Goal: Task Accomplishment & Management: Manage account settings

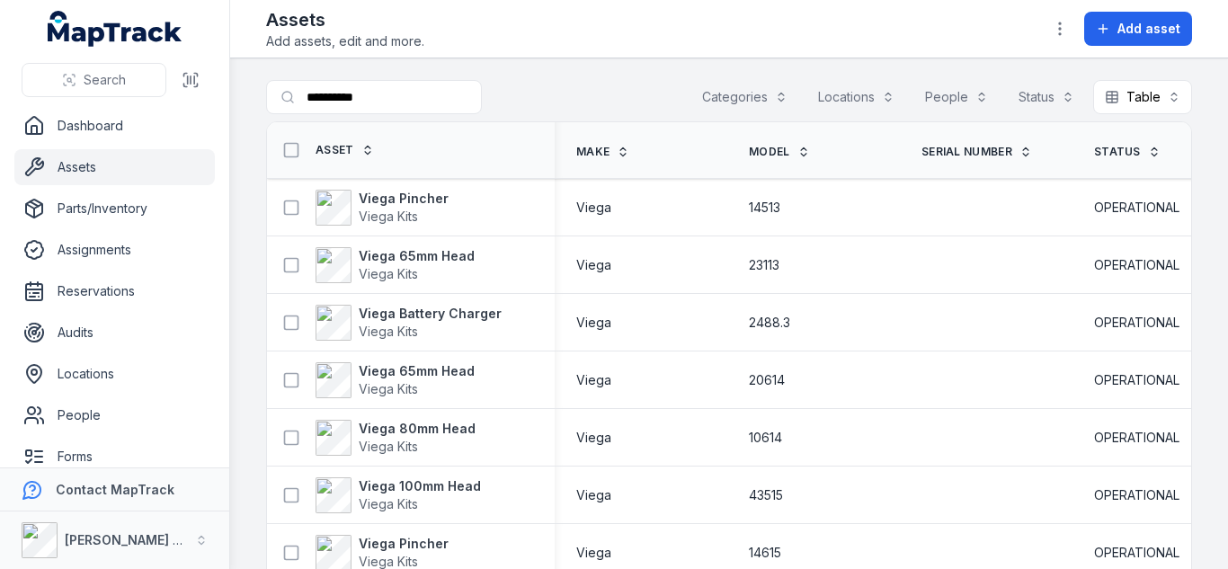
scroll to position [2483, 0]
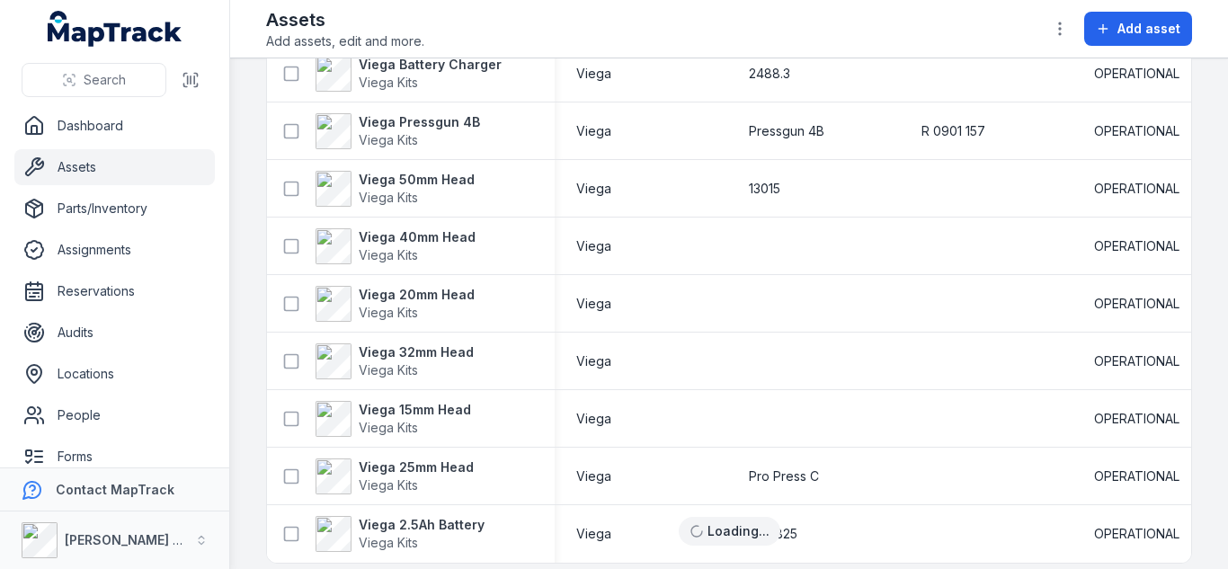
scroll to position [2493, 0]
click at [413, 287] on strong "Viega 20mm Head" at bounding box center [417, 296] width 116 height 18
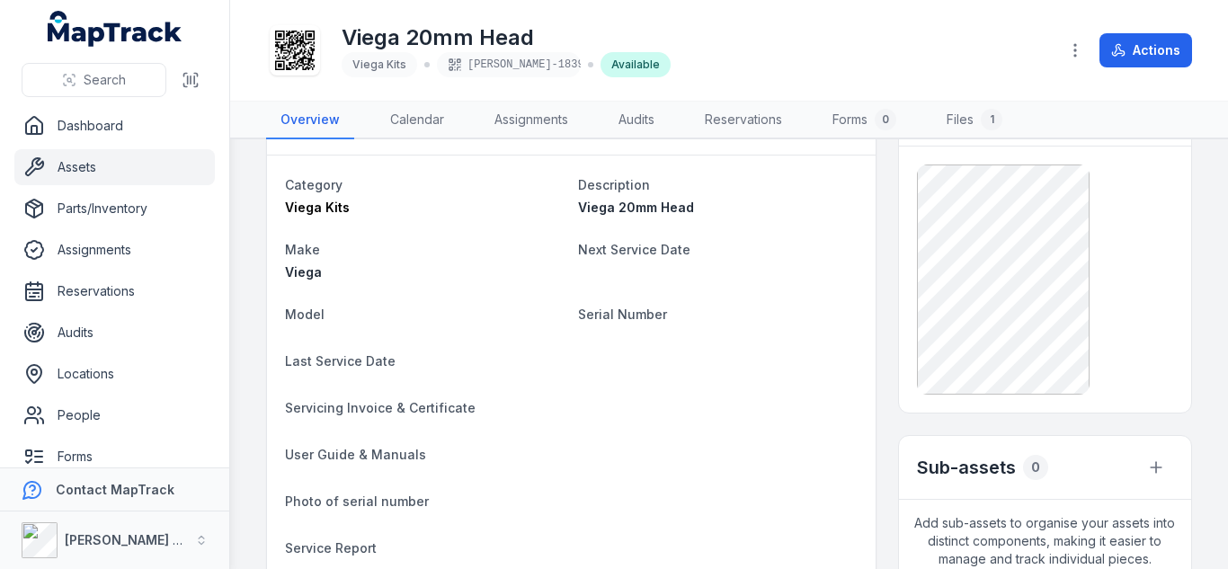
scroll to position [70, 0]
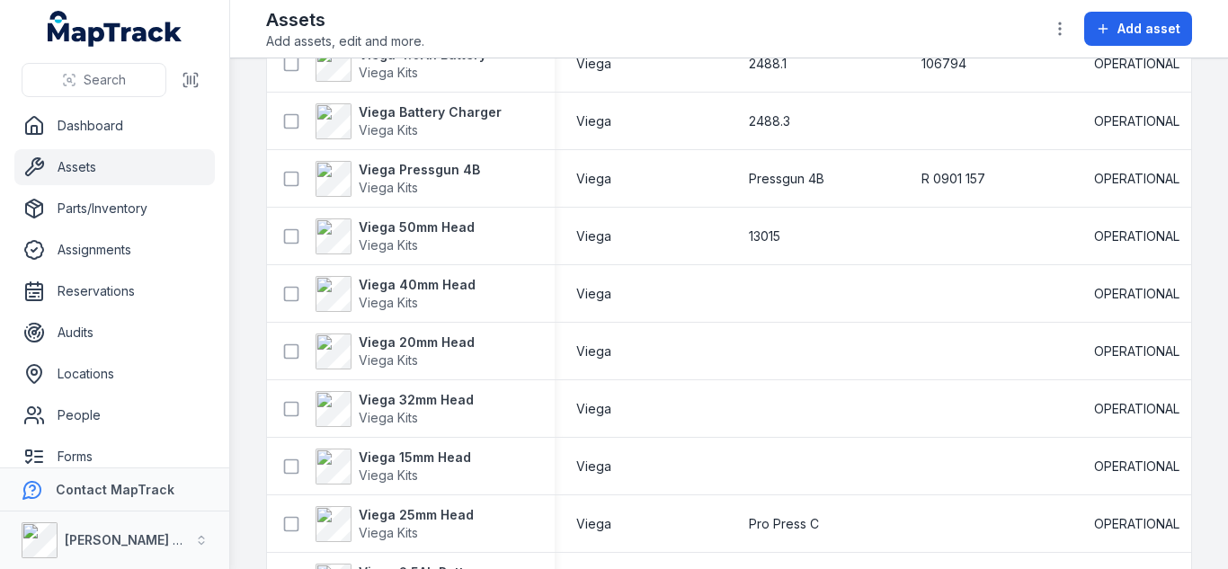
scroll to position [2445, 0]
click at [414, 404] on strong "Viega 32mm Head" at bounding box center [416, 401] width 115 height 18
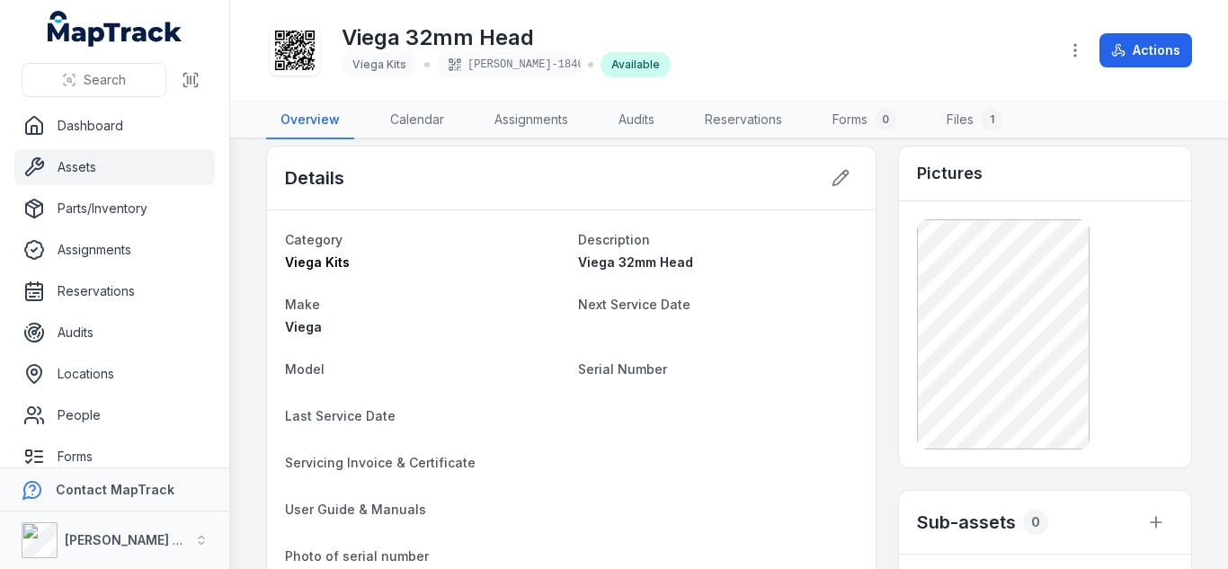
scroll to position [16, 0]
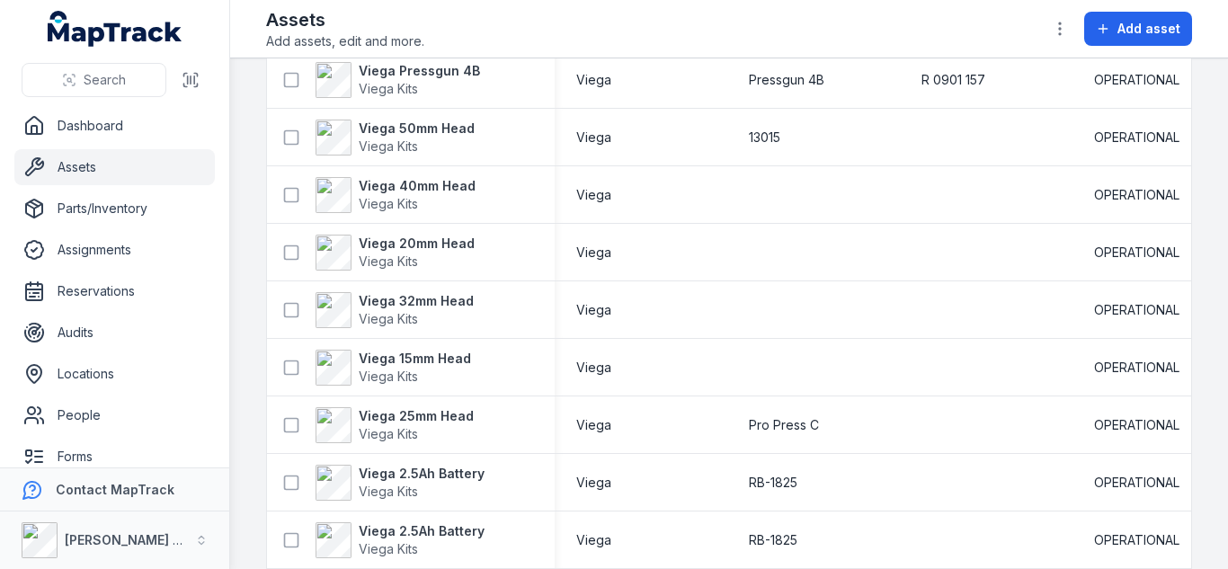
scroll to position [2586, 0]
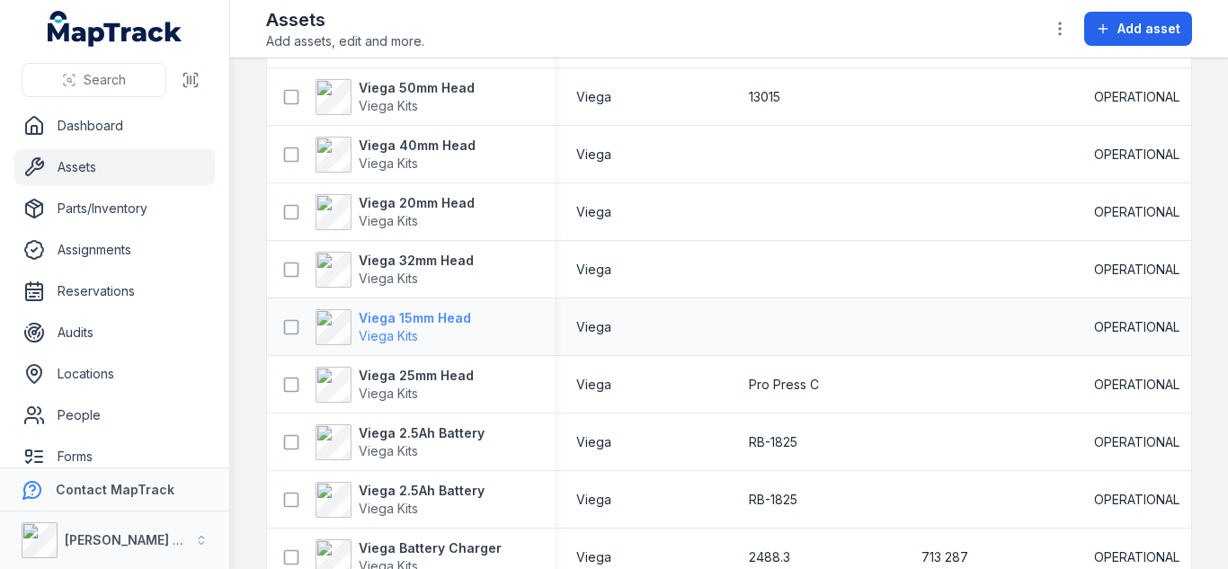
click at [447, 320] on strong "Viega 15mm Head" at bounding box center [415, 318] width 112 height 18
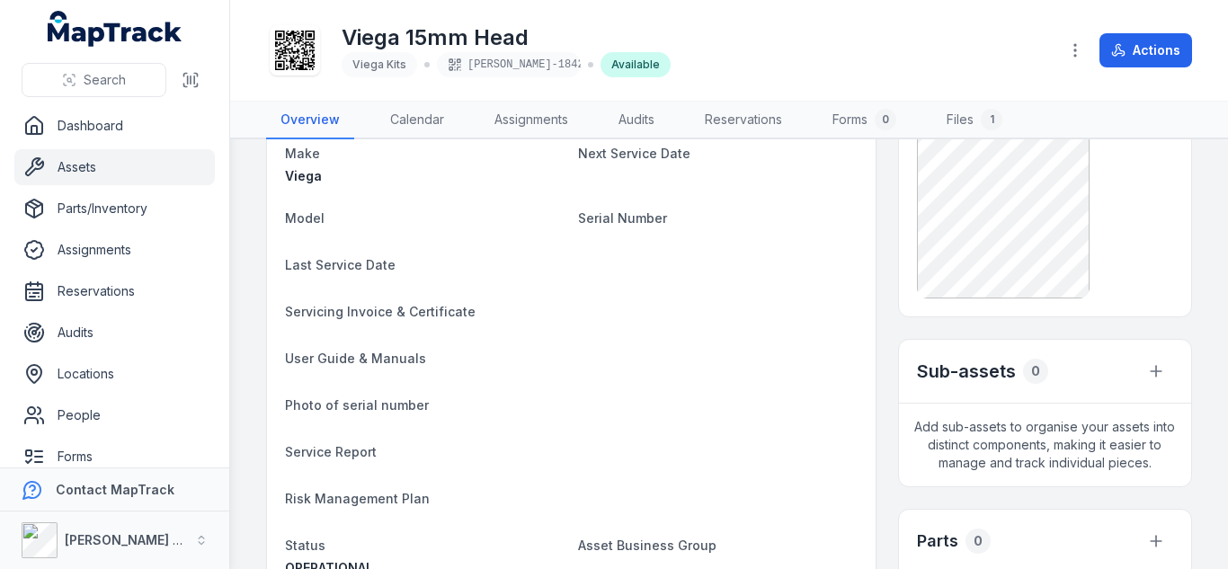
scroll to position [165, 0]
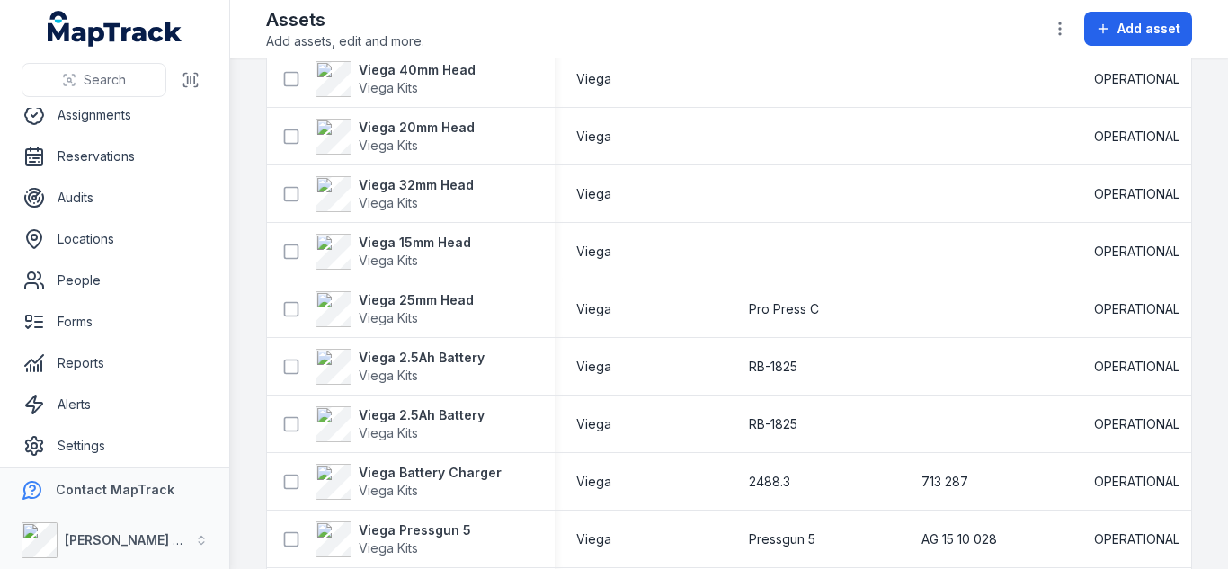
scroll to position [2660, 0]
click at [451, 295] on strong "Viega 25mm Head" at bounding box center [416, 301] width 115 height 18
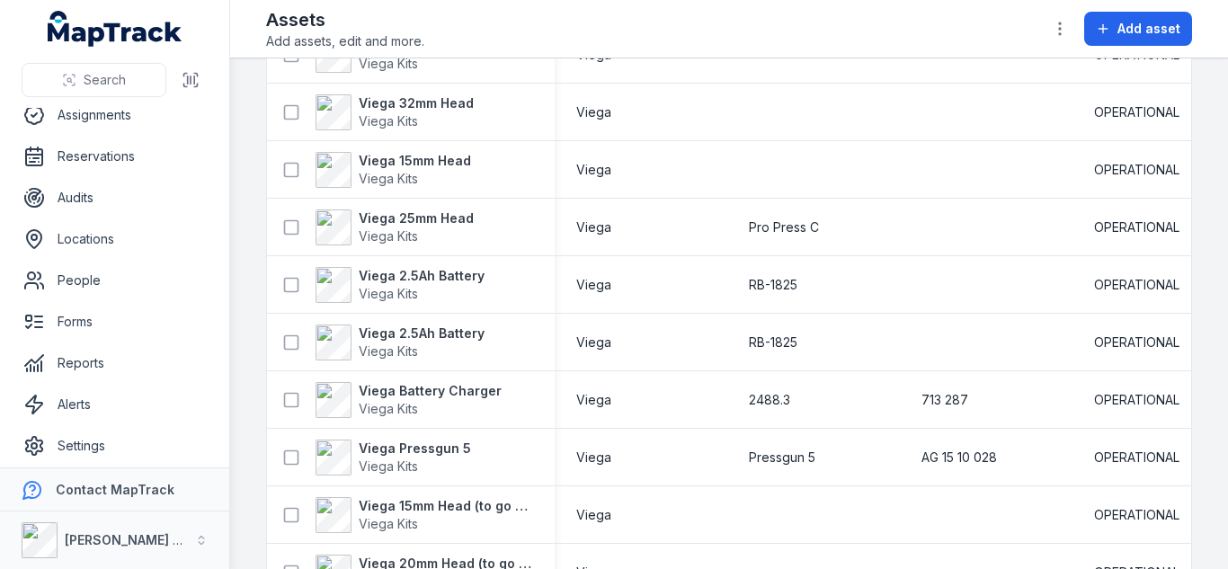
scroll to position [2741, 0]
click at [431, 222] on strong "Viega 25mm Head" at bounding box center [416, 220] width 115 height 18
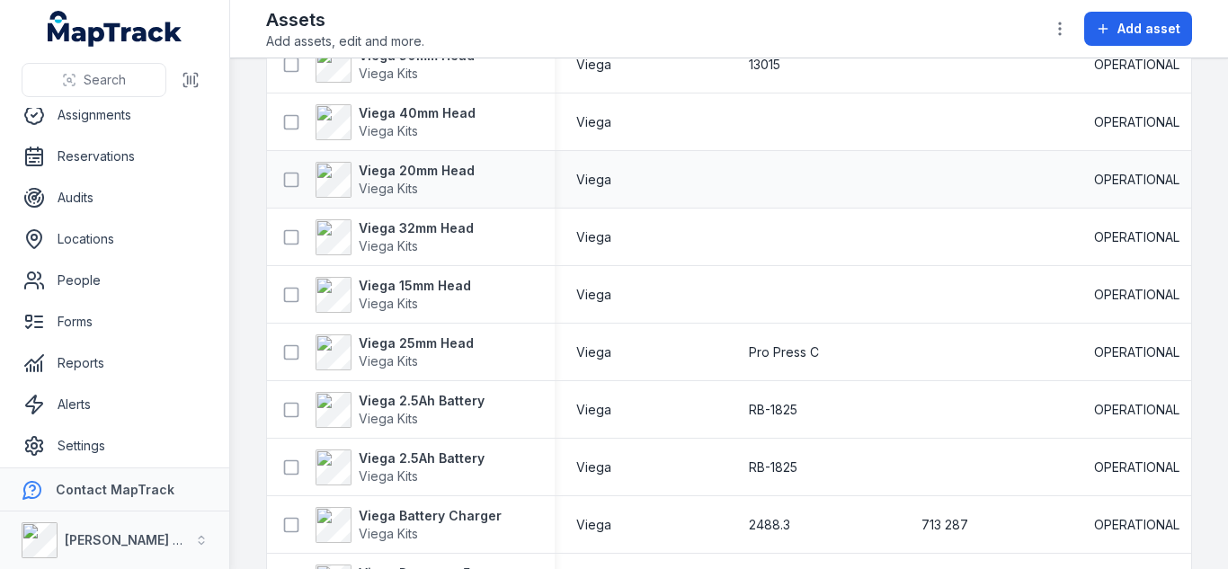
scroll to position [2617, 0]
click at [451, 344] on strong "Viega 25mm Head" at bounding box center [416, 344] width 115 height 18
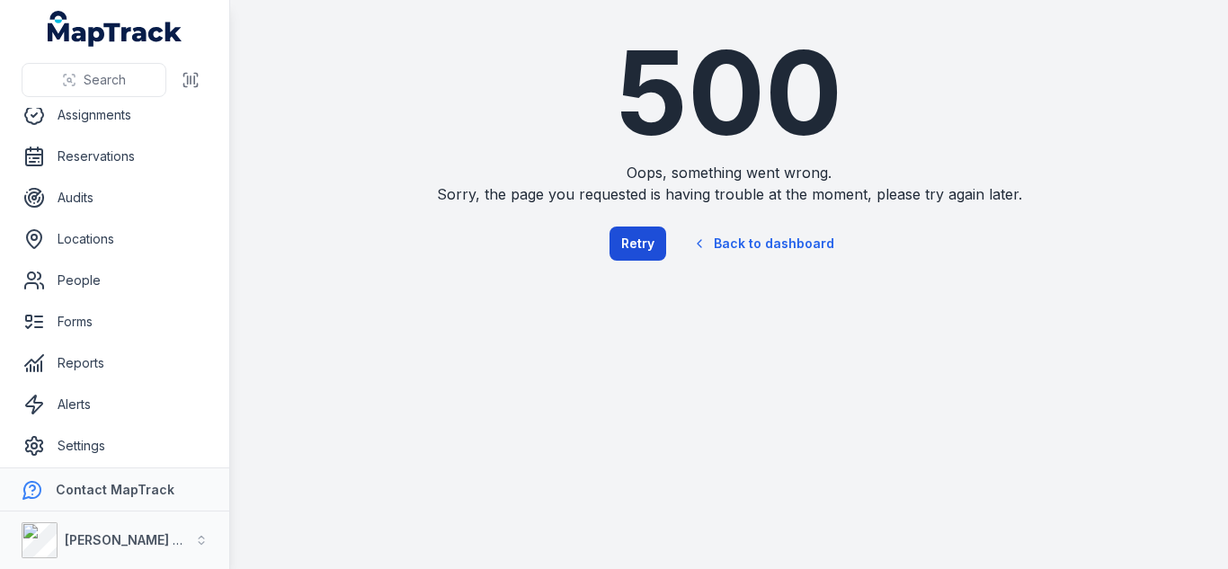
click at [653, 245] on button "Retry" at bounding box center [638, 244] width 57 height 34
click at [642, 245] on button "Retry" at bounding box center [638, 244] width 57 height 34
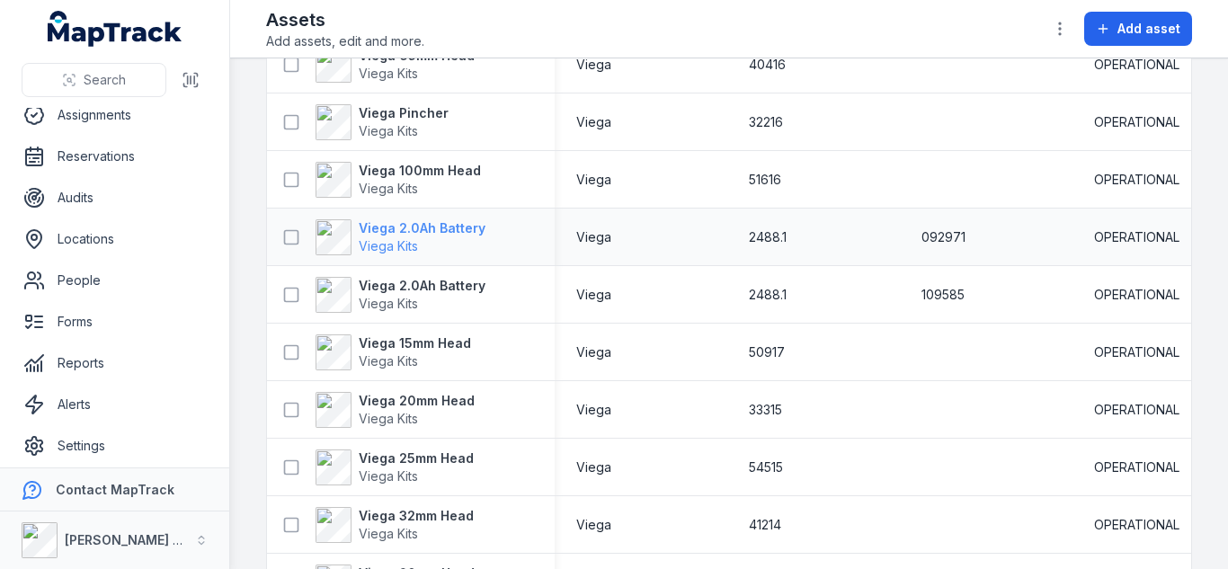
scroll to position [1785, 0]
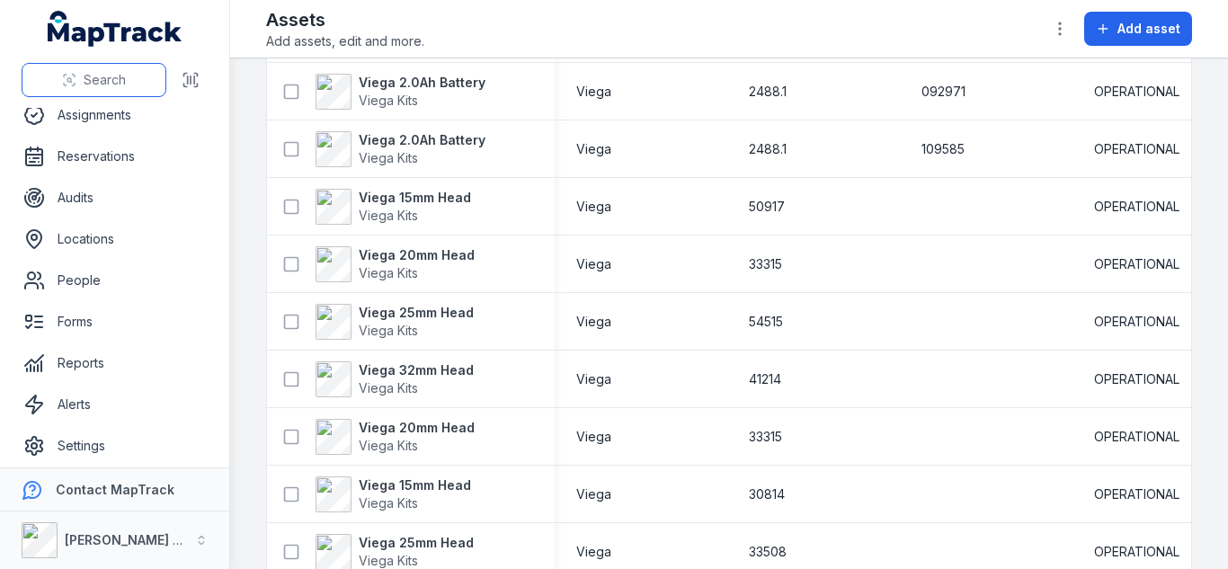
click at [139, 80] on button "Search" at bounding box center [94, 80] width 145 height 34
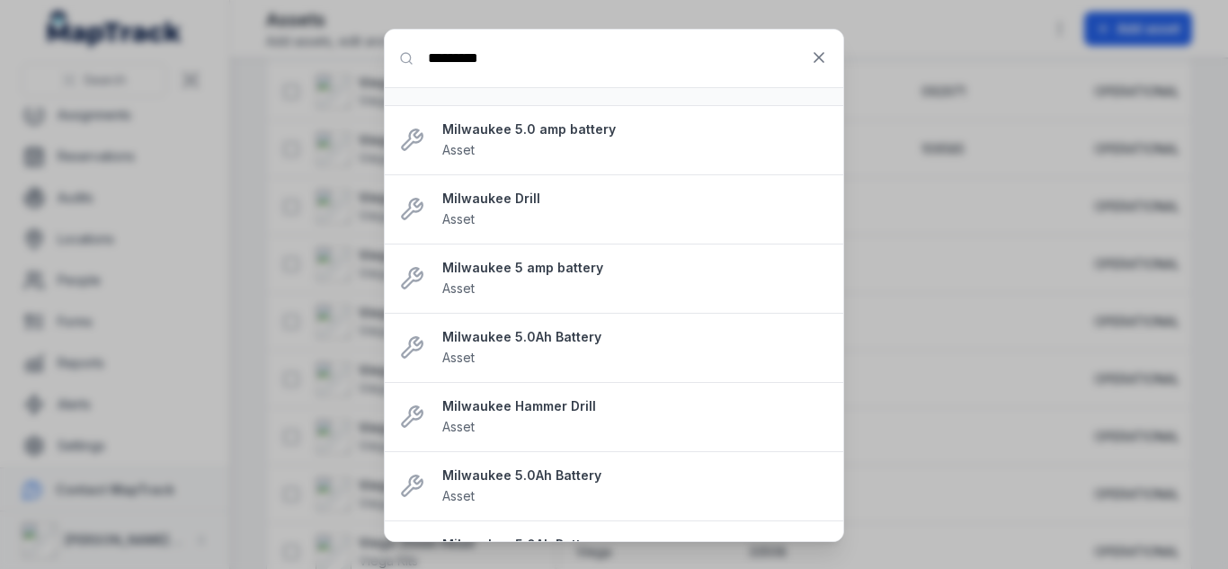
scroll to position [224, 0]
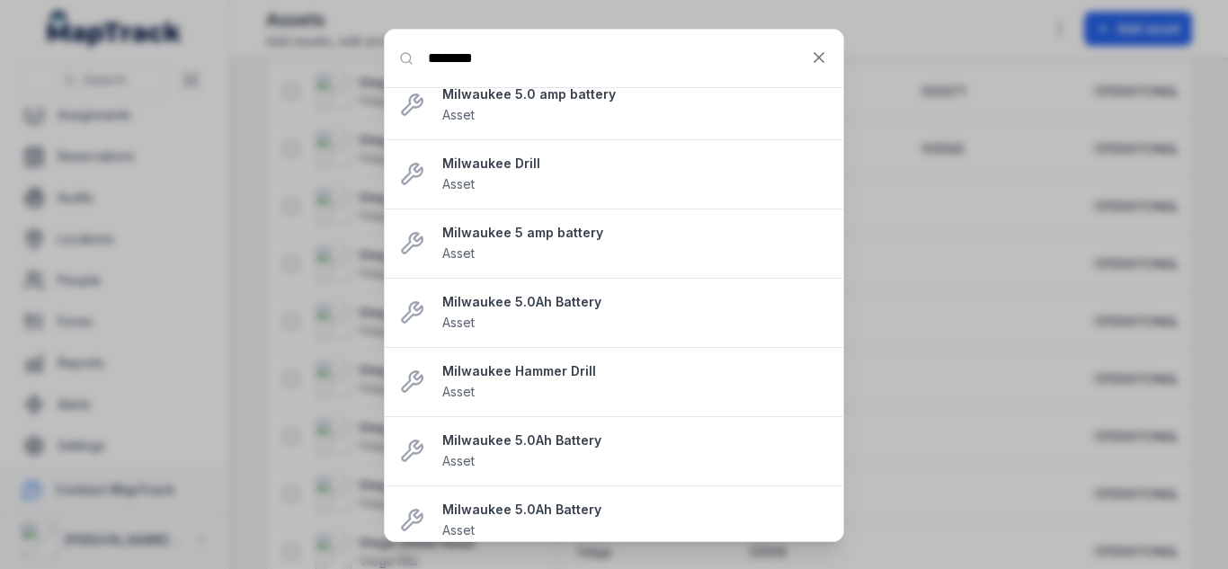
type input "*******"
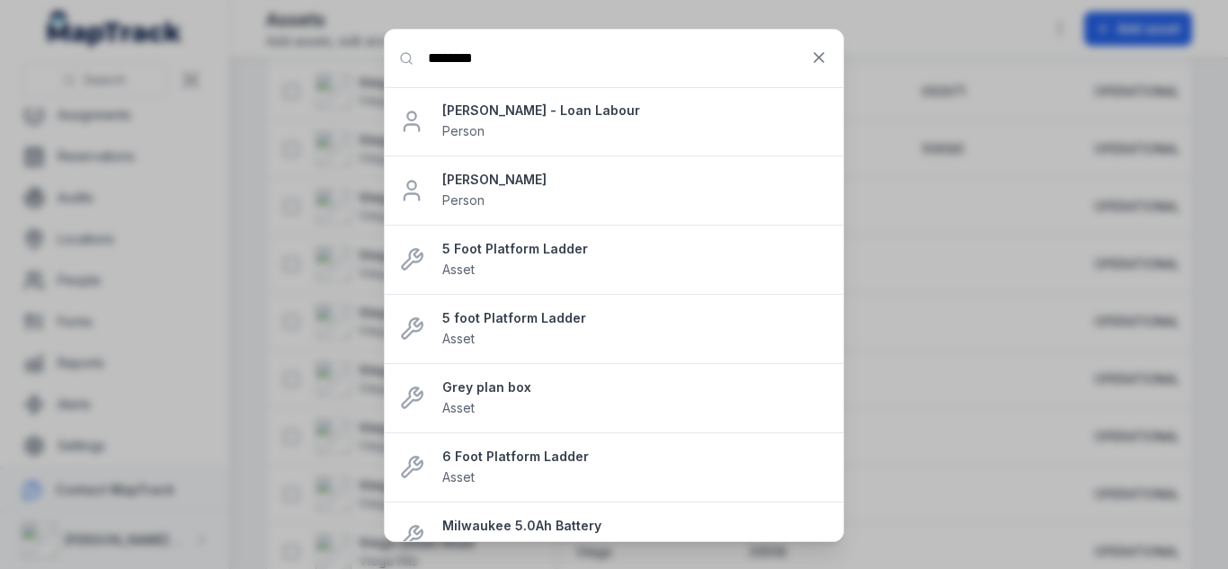
scroll to position [1, 0]
click at [818, 54] on icon at bounding box center [819, 58] width 18 height 18
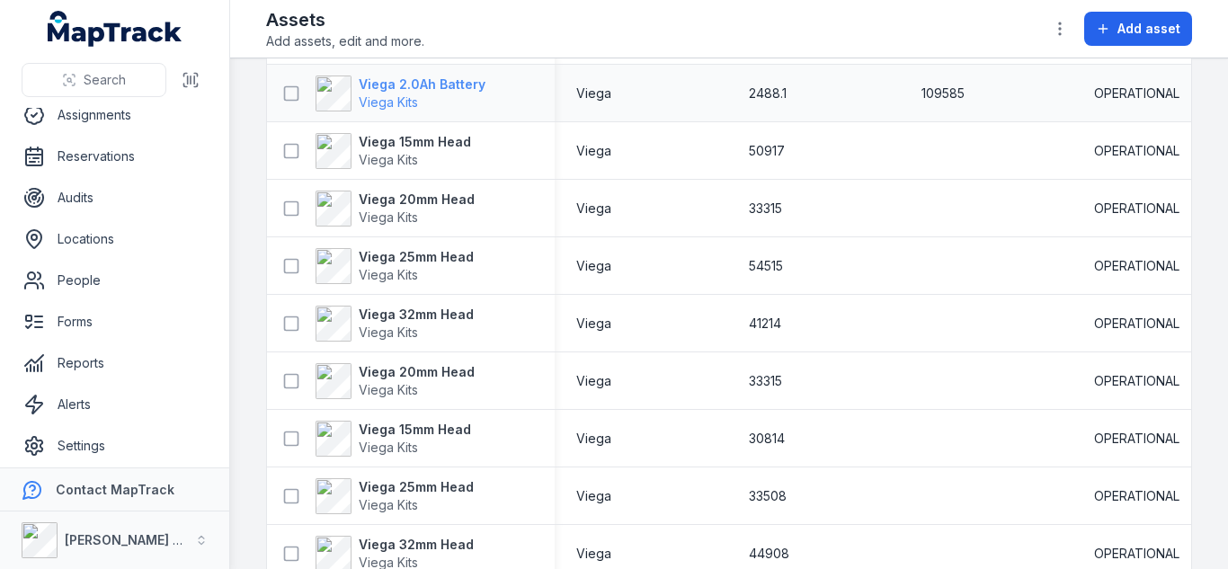
scroll to position [1851, 0]
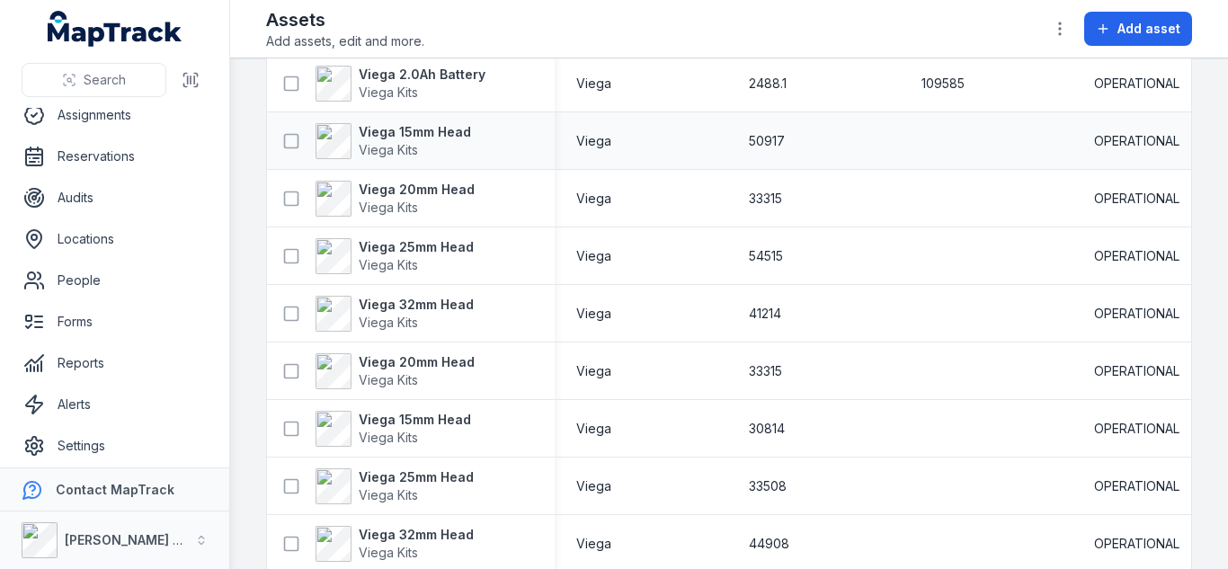
click at [361, 162] on div "Viega 15mm Head Viega Kits" at bounding box center [411, 141] width 288 height 50
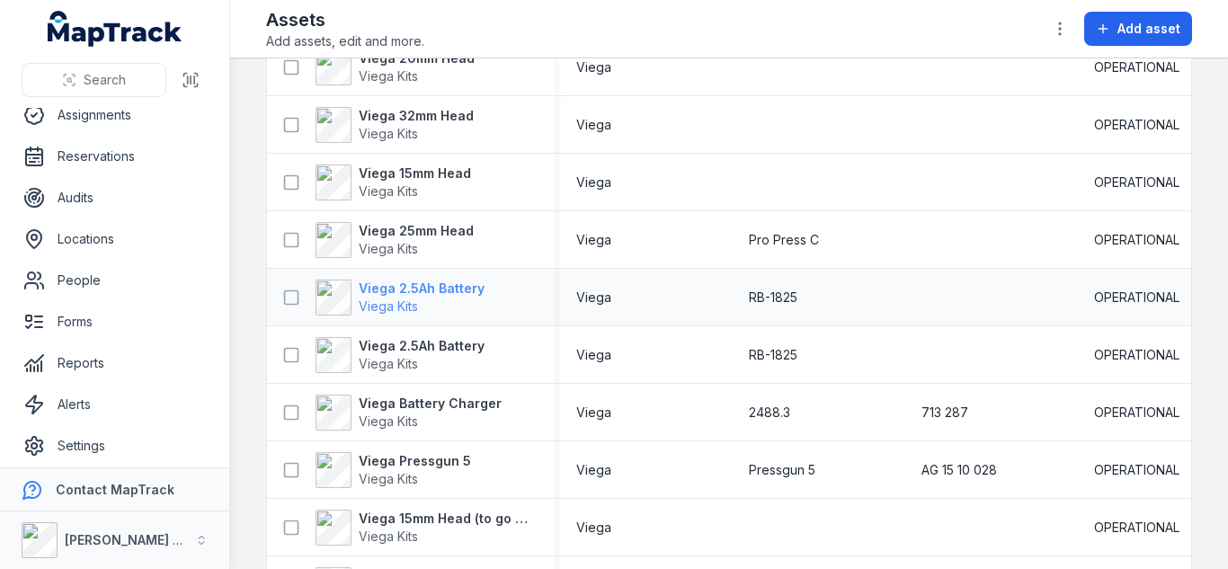
scroll to position [2729, 0]
click at [448, 294] on strong "Viega 2.5Ah Battery" at bounding box center [422, 290] width 126 height 18
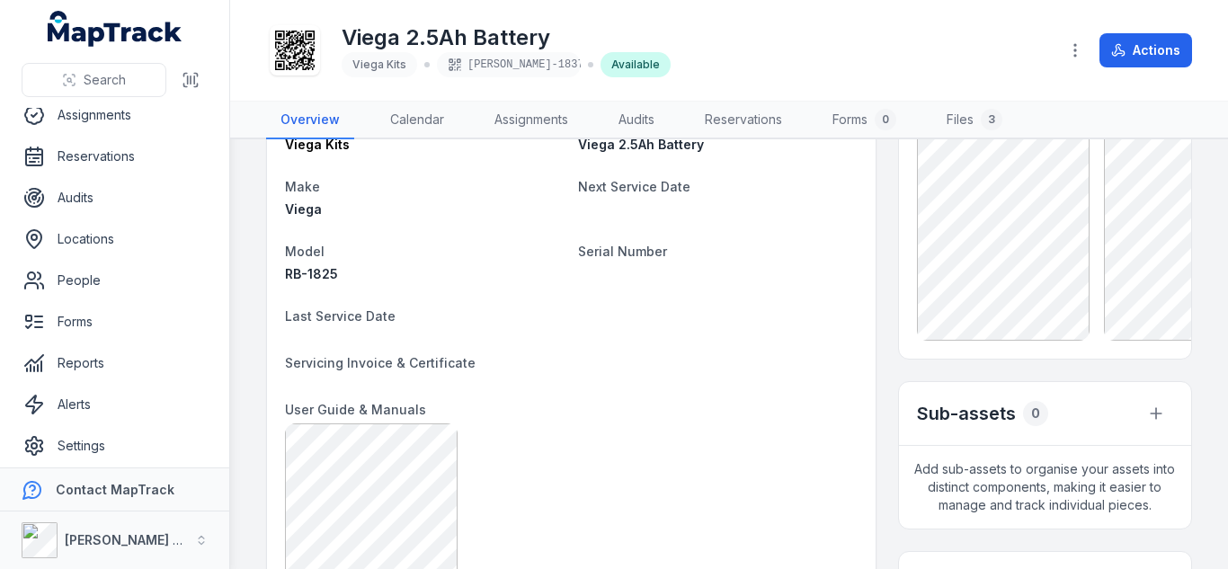
scroll to position [132, 0]
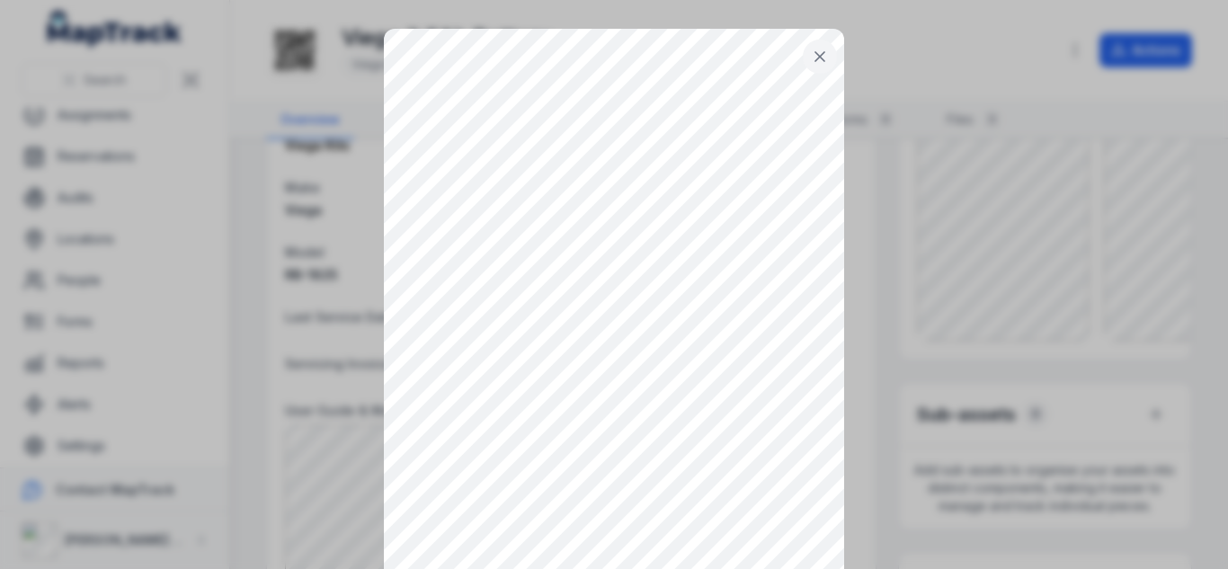
click at [957, 287] on div at bounding box center [614, 284] width 1228 height 569
click at [803, 59] on button at bounding box center [820, 57] width 34 height 34
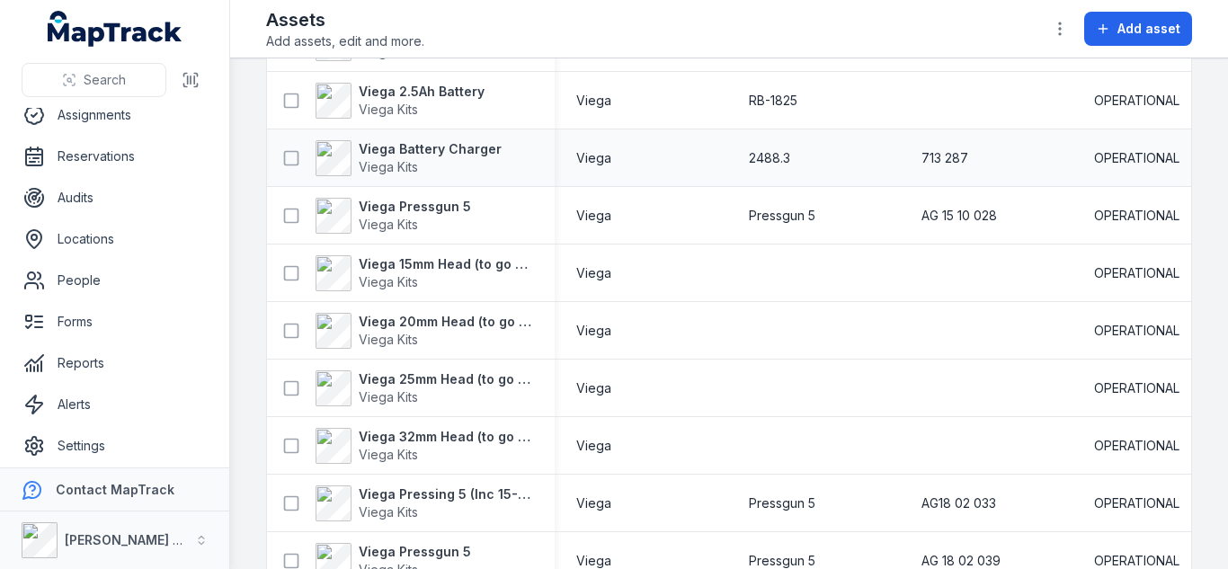
scroll to position [2984, 0]
click at [486, 264] on strong "Viega 15mm Head (to go with Pressgun #1774)" at bounding box center [446, 265] width 174 height 18
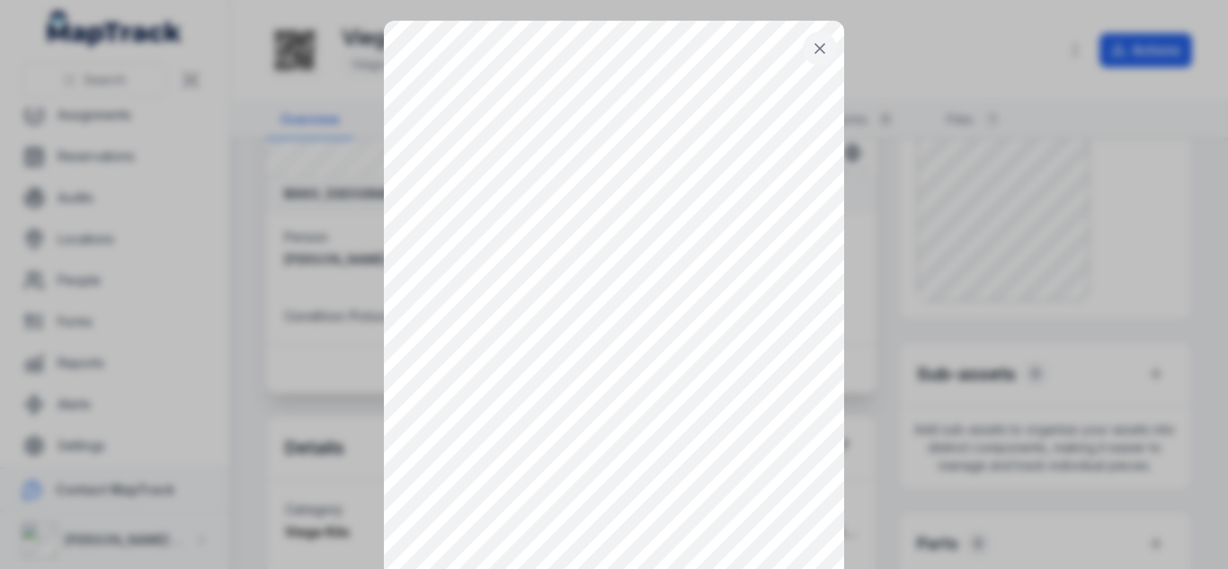
click at [821, 55] on icon at bounding box center [820, 49] width 18 height 18
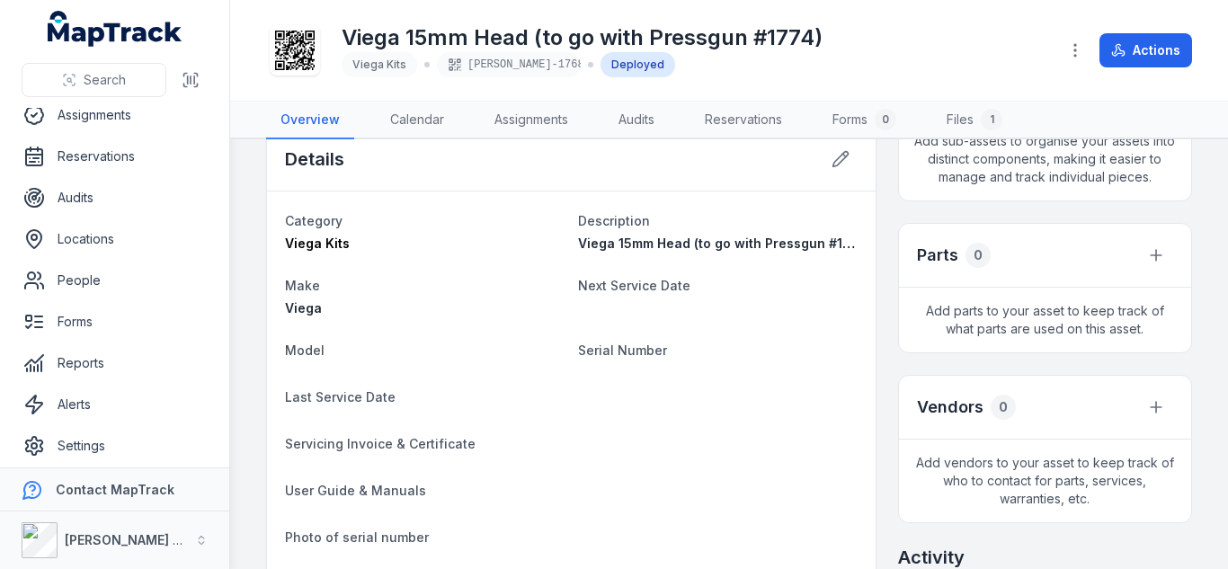
scroll to position [451, 0]
click at [824, 152] on button at bounding box center [841, 160] width 34 height 34
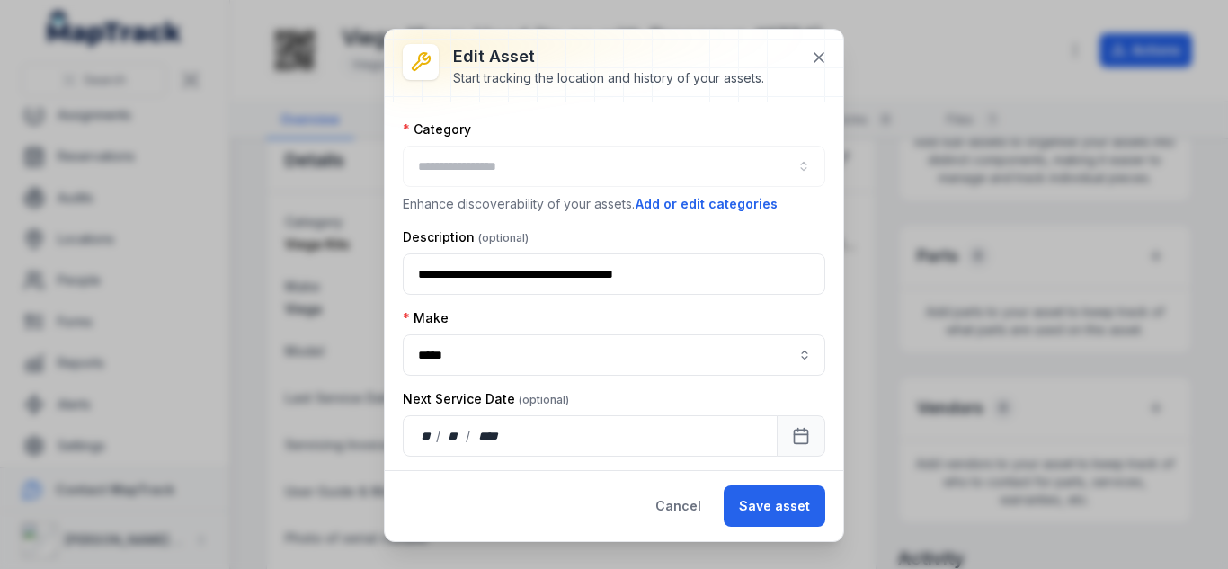
type input "**********"
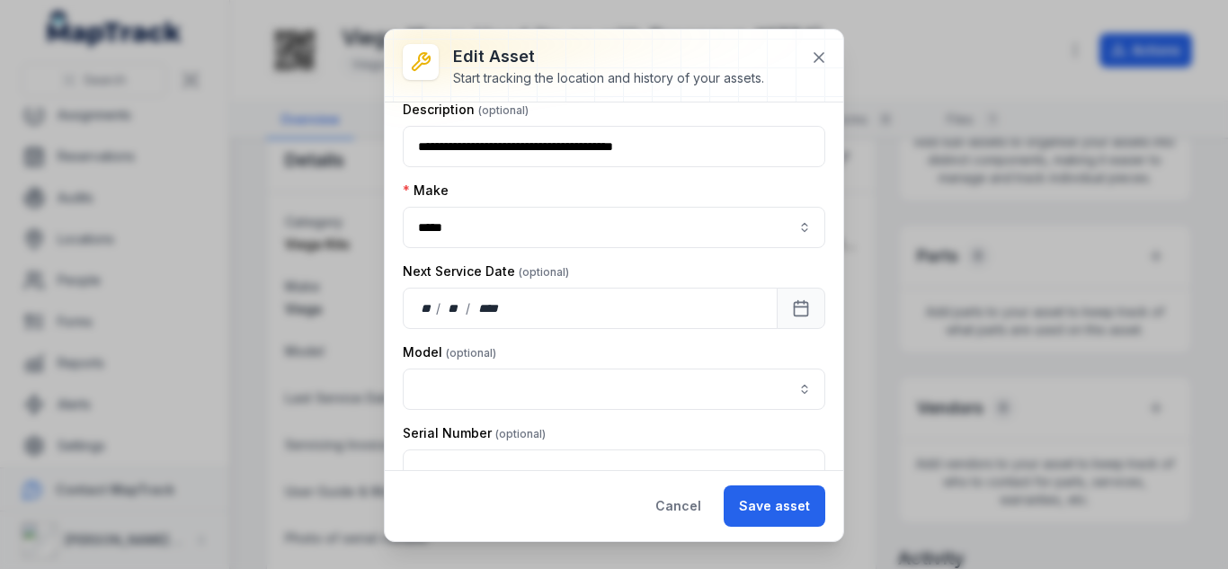
scroll to position [129, 0]
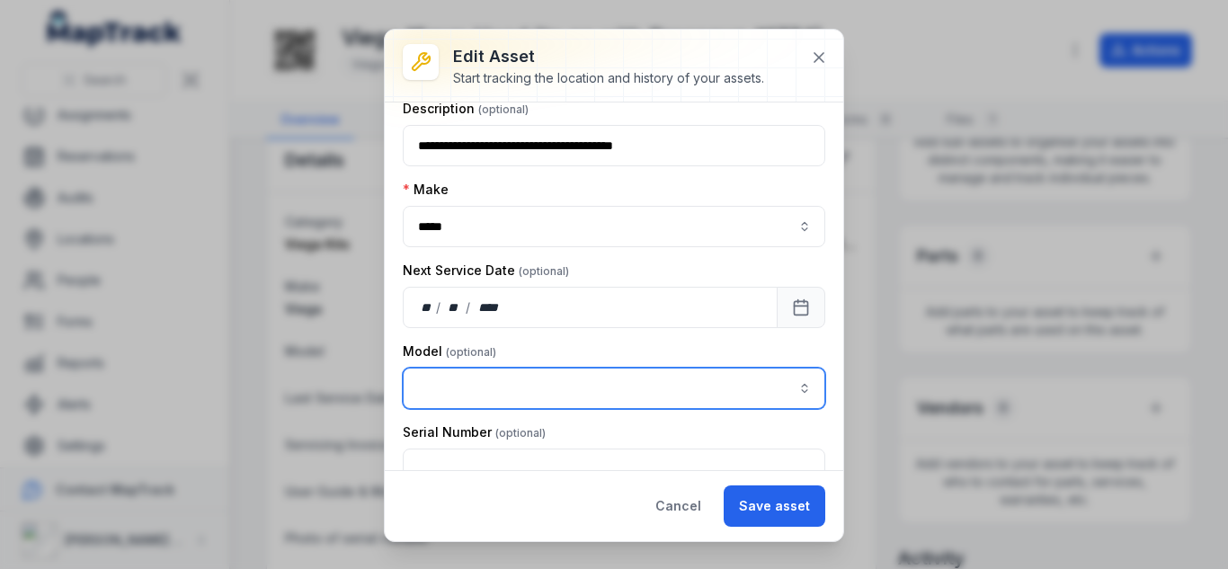
click at [512, 384] on input "asset-edit:cf[15485646-641d-4018-a890-10f5a66d77ec]-label" at bounding box center [614, 388] width 423 height 41
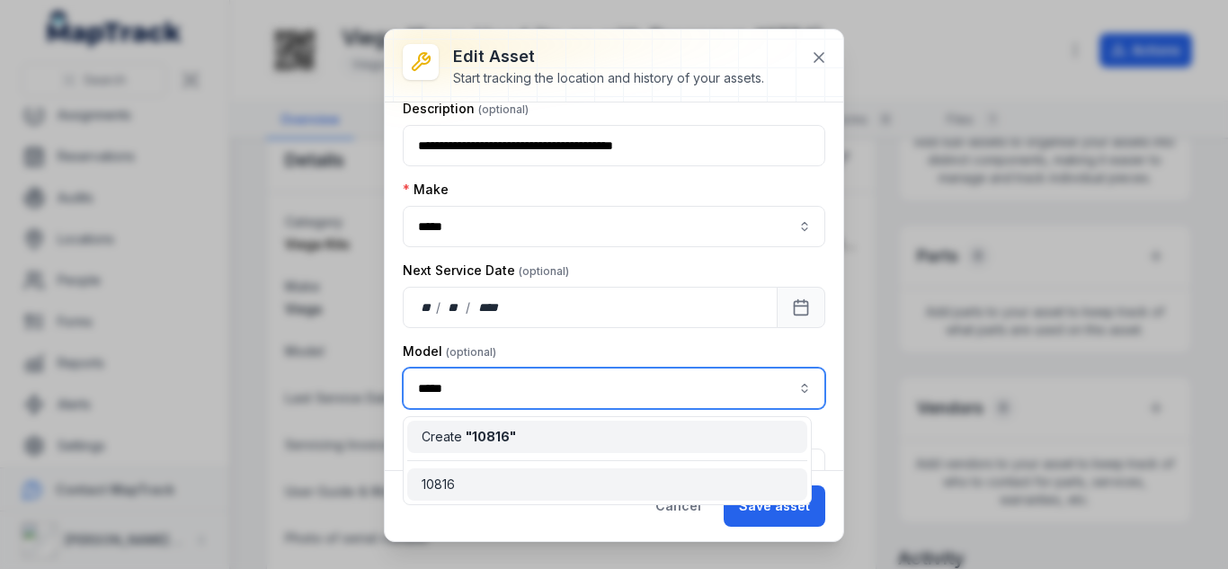
click at [470, 487] on div "10816" at bounding box center [607, 485] width 371 height 18
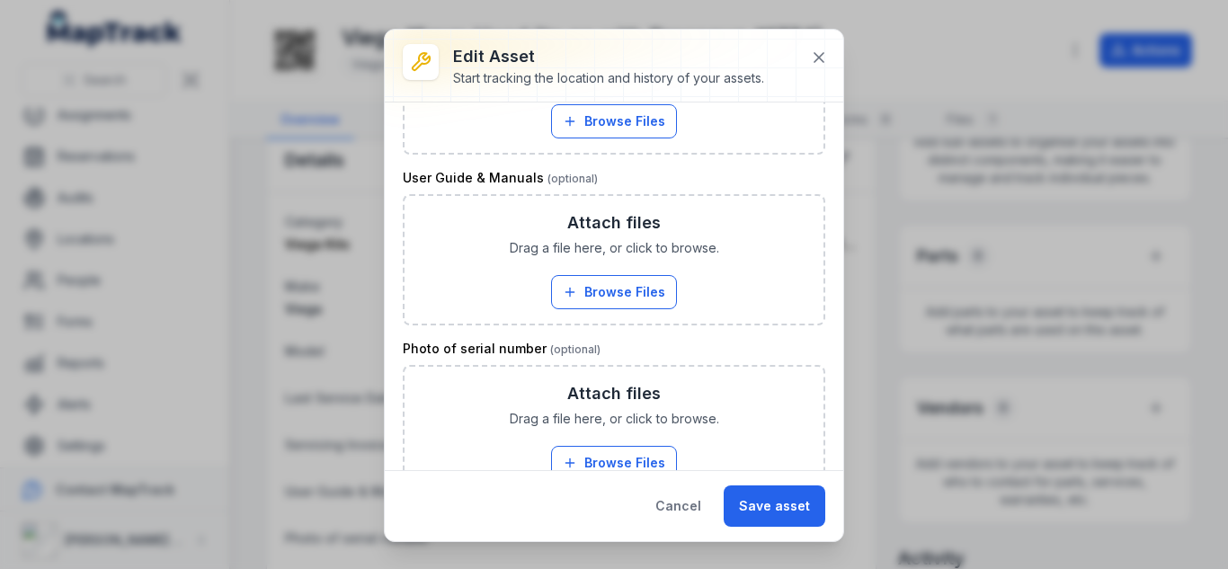
scroll to position [1289, 0]
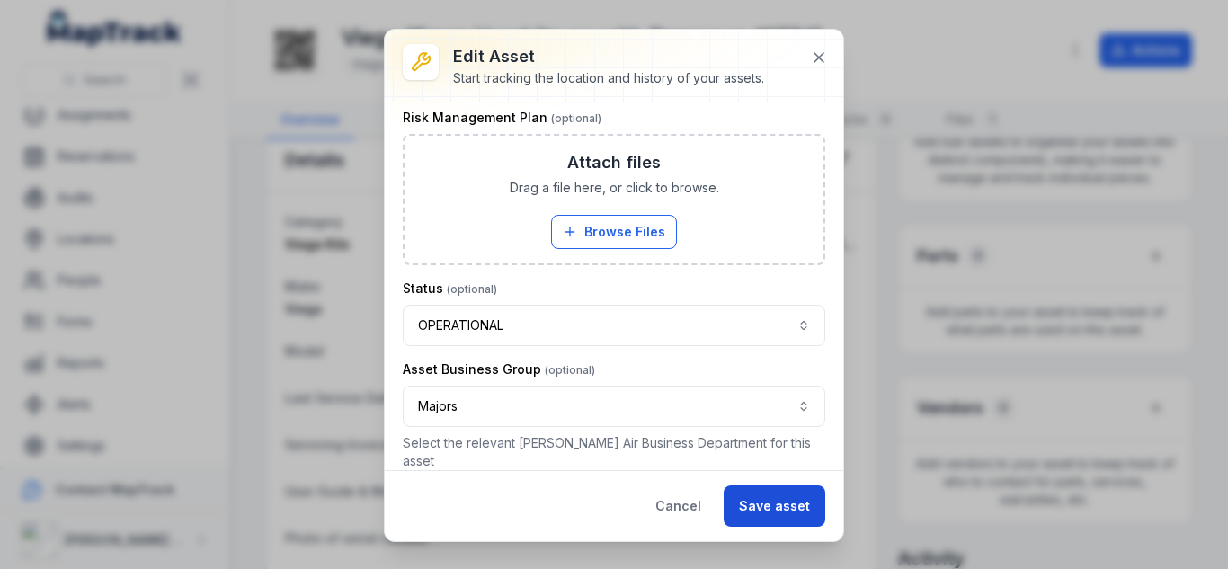
type input "*****"
click at [736, 505] on button "Save asset" at bounding box center [775, 506] width 102 height 41
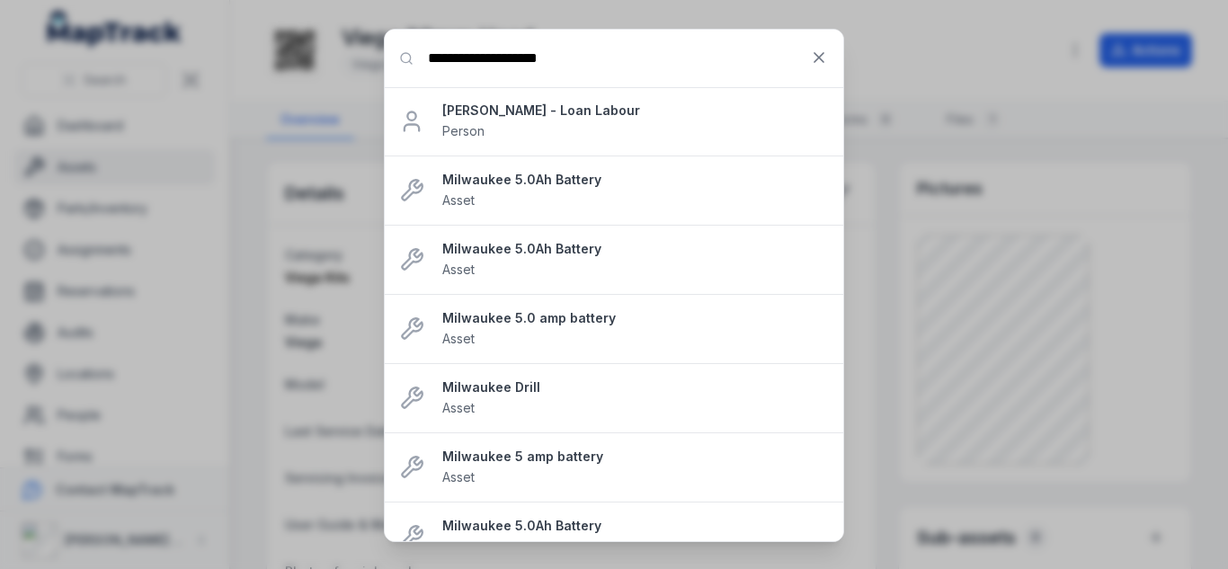
type input "**********"
click at [556, 111] on strong "[PERSON_NAME] - Loan Labour" at bounding box center [635, 111] width 387 height 18
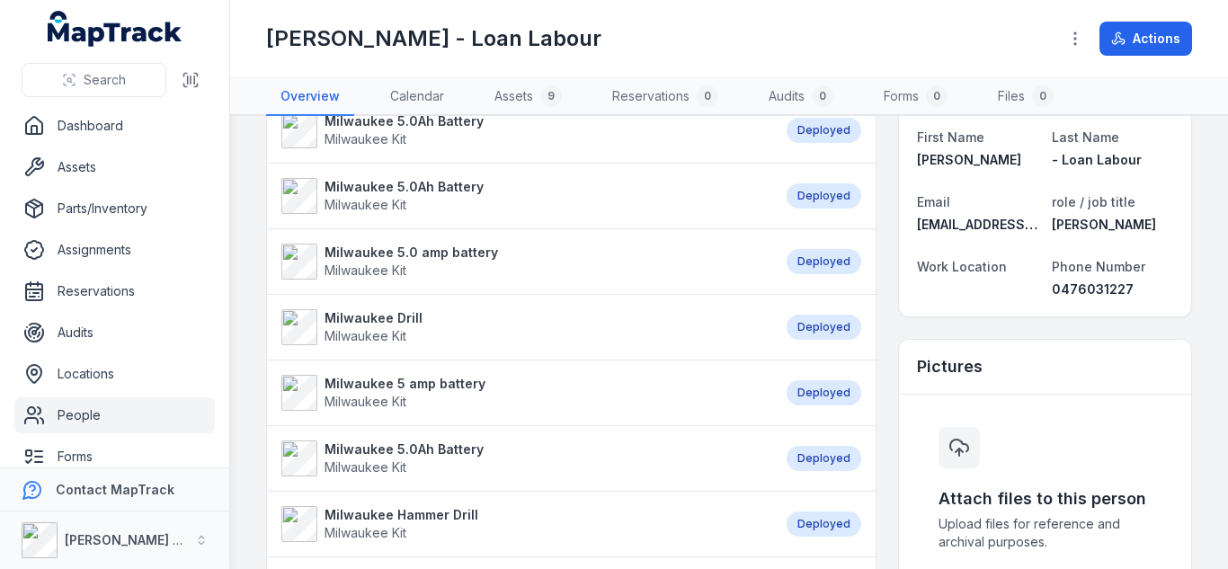
scroll to position [94, 0]
click at [353, 270] on span "Milwaukee Kit" at bounding box center [366, 271] width 82 height 15
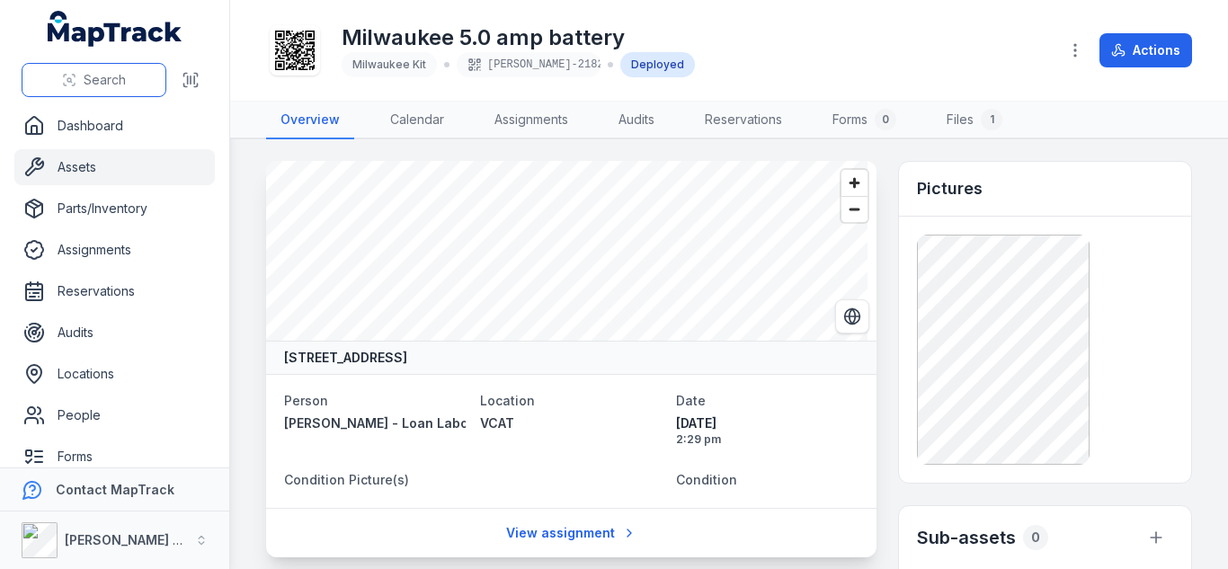
click at [75, 89] on button "Search" at bounding box center [94, 80] width 145 height 34
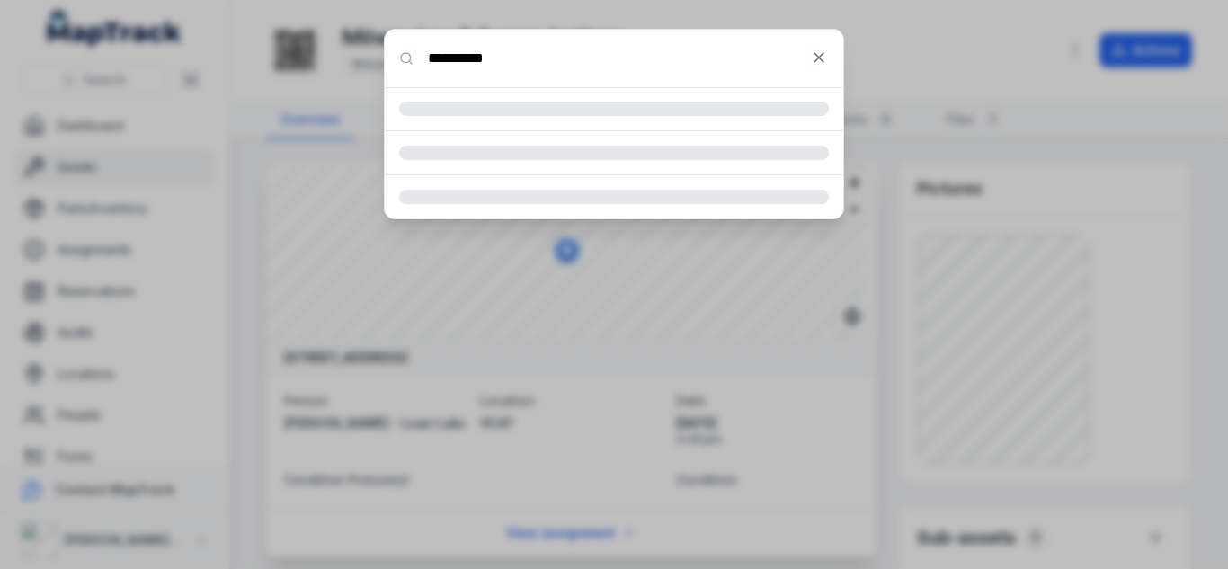
type input "**********"
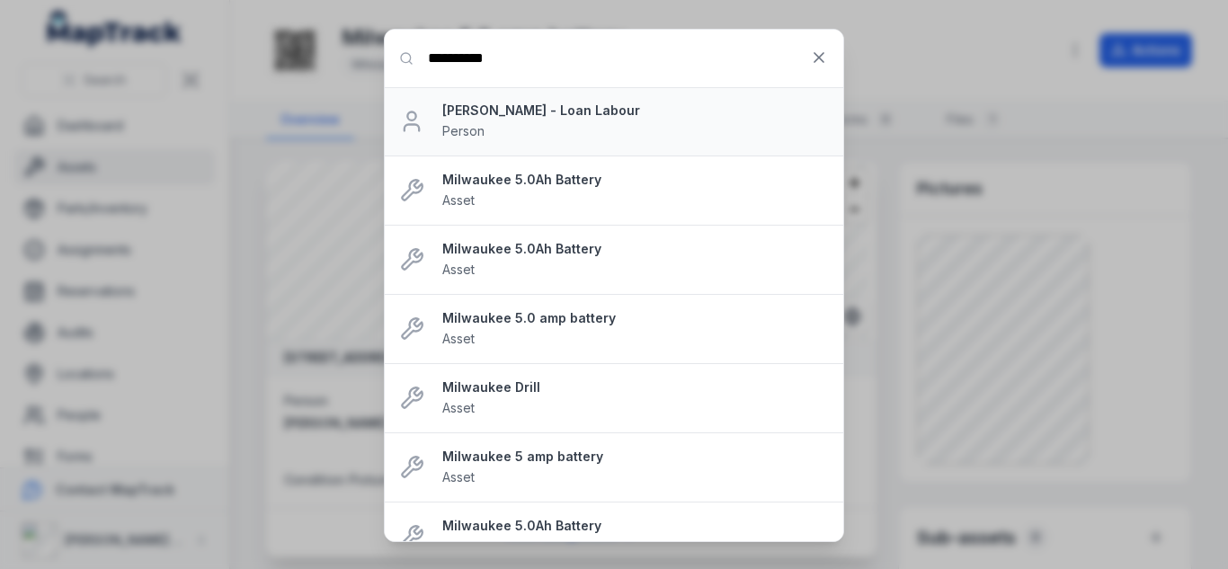
click at [446, 112] on strong "[PERSON_NAME] - Loan Labour" at bounding box center [635, 111] width 387 height 18
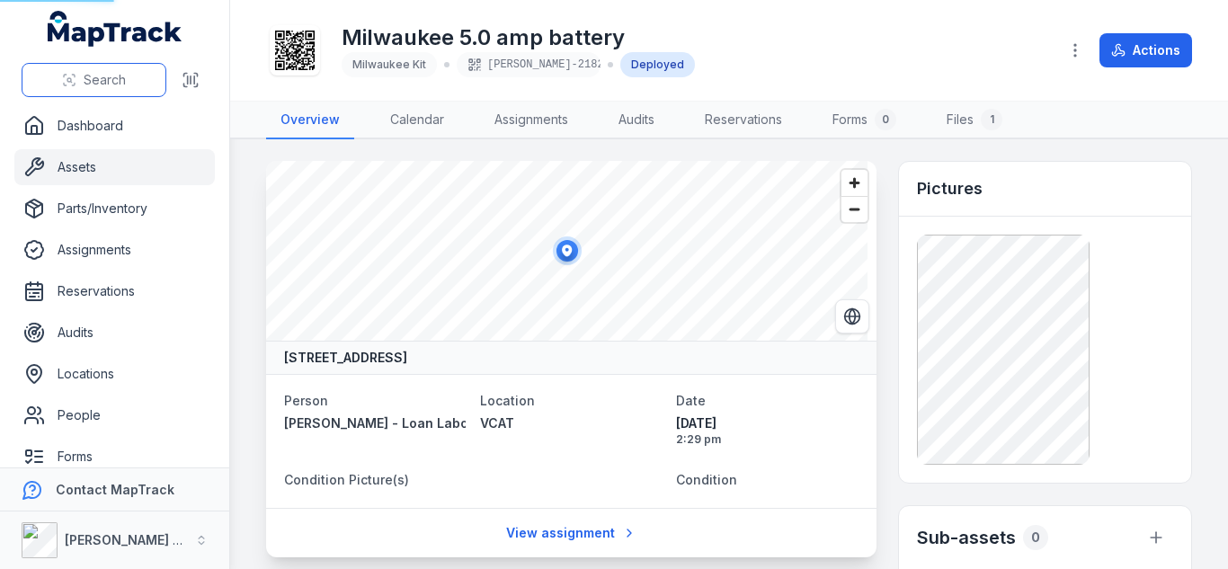
click at [103, 77] on span "Search" at bounding box center [105, 80] width 42 height 18
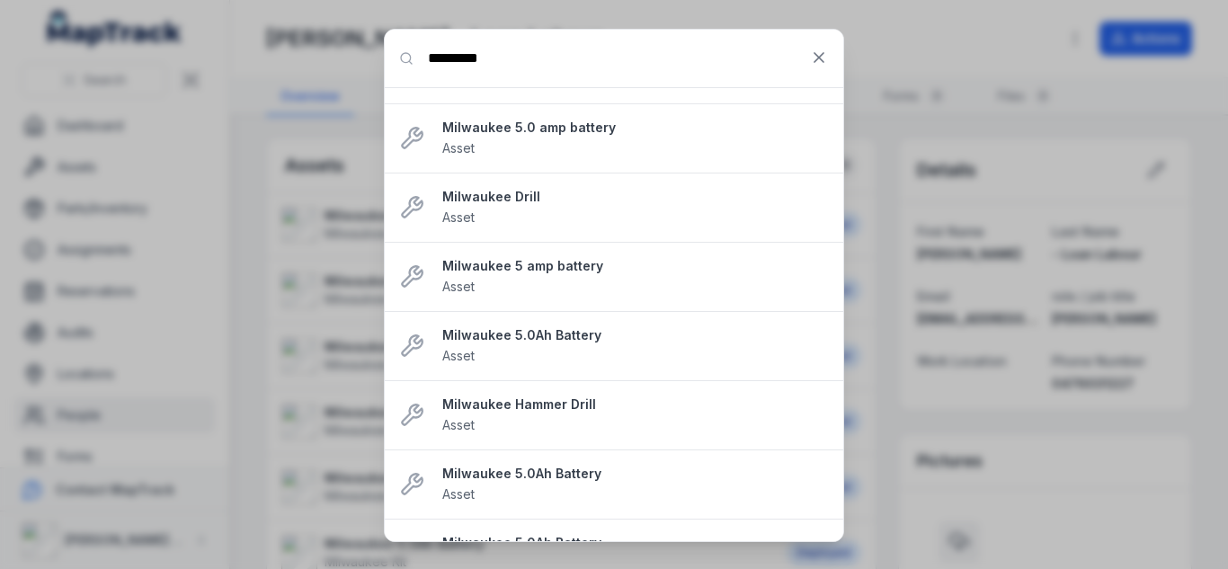
scroll to position [237, 0]
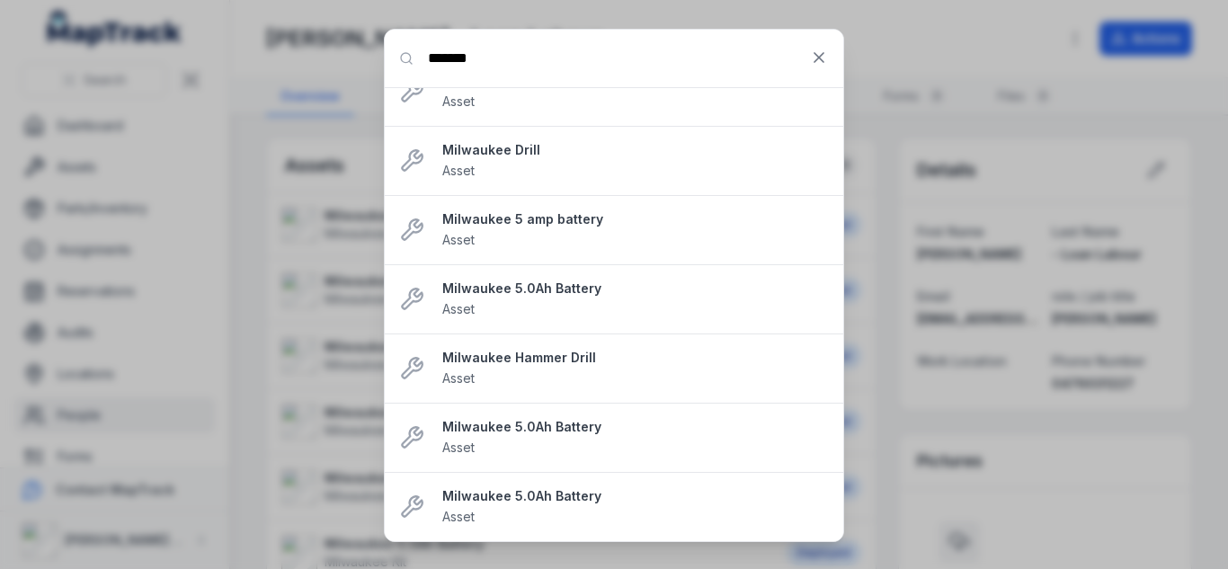
type input "*******"
click at [567, 52] on input "*******" at bounding box center [614, 59] width 459 height 58
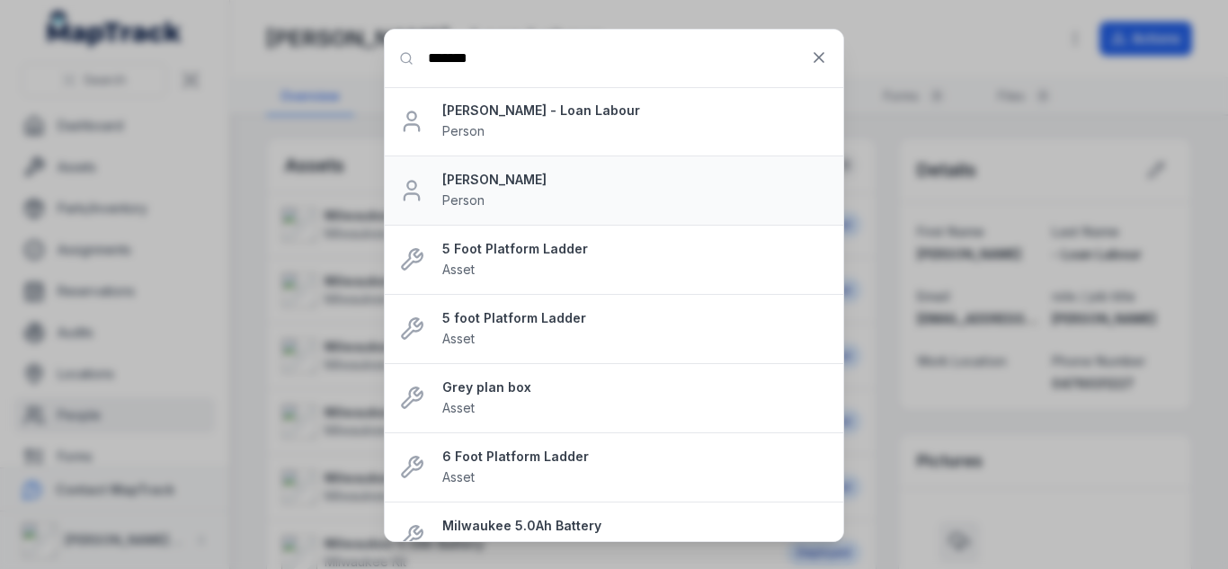
click at [490, 175] on strong "[PERSON_NAME]" at bounding box center [635, 180] width 387 height 18
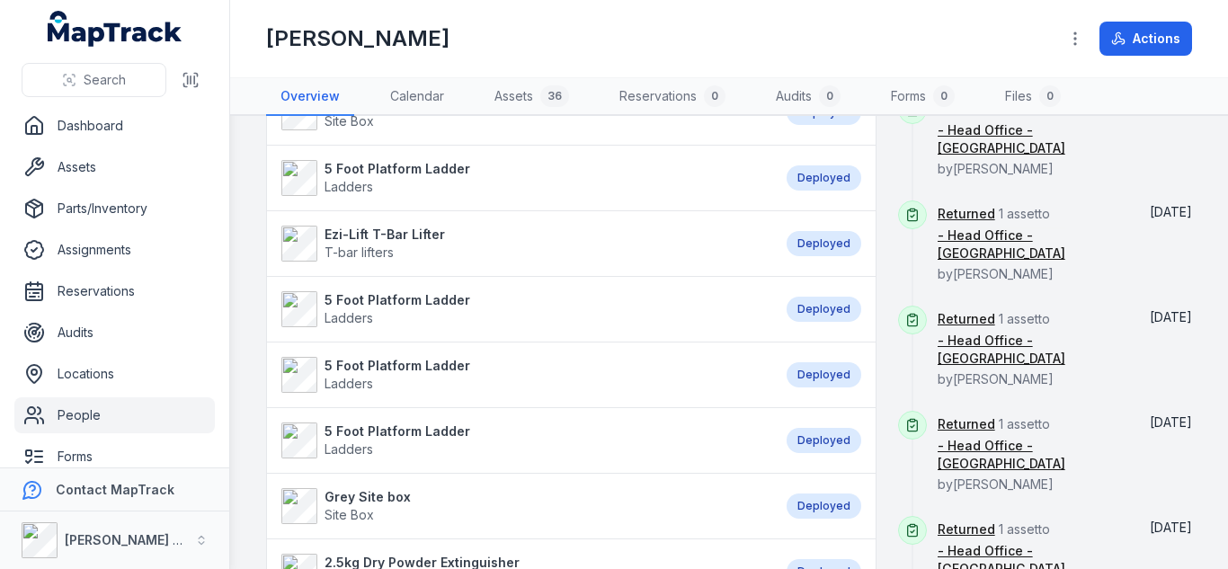
scroll to position [1031, 0]
